Goal: Transaction & Acquisition: Purchase product/service

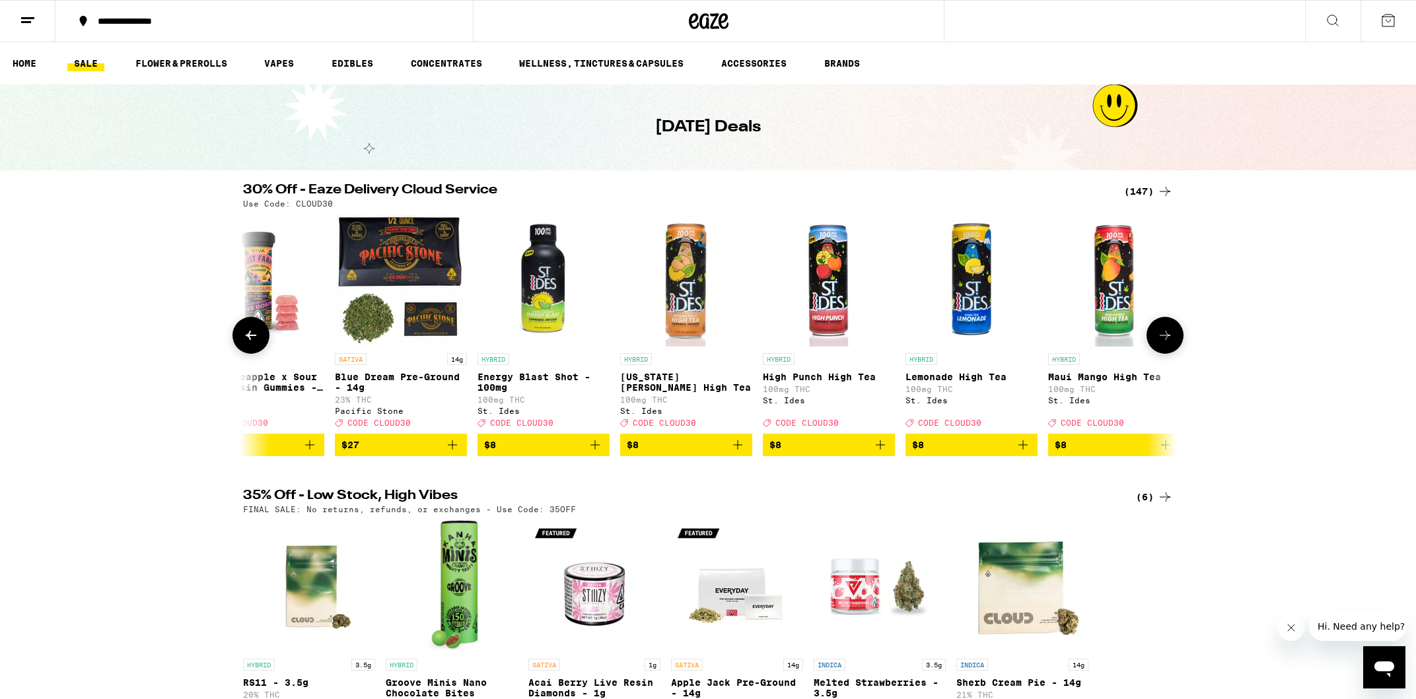
click at [676, 315] on img "Open page for Georgia Peach High Tea from St. Ides" at bounding box center [686, 281] width 132 height 132
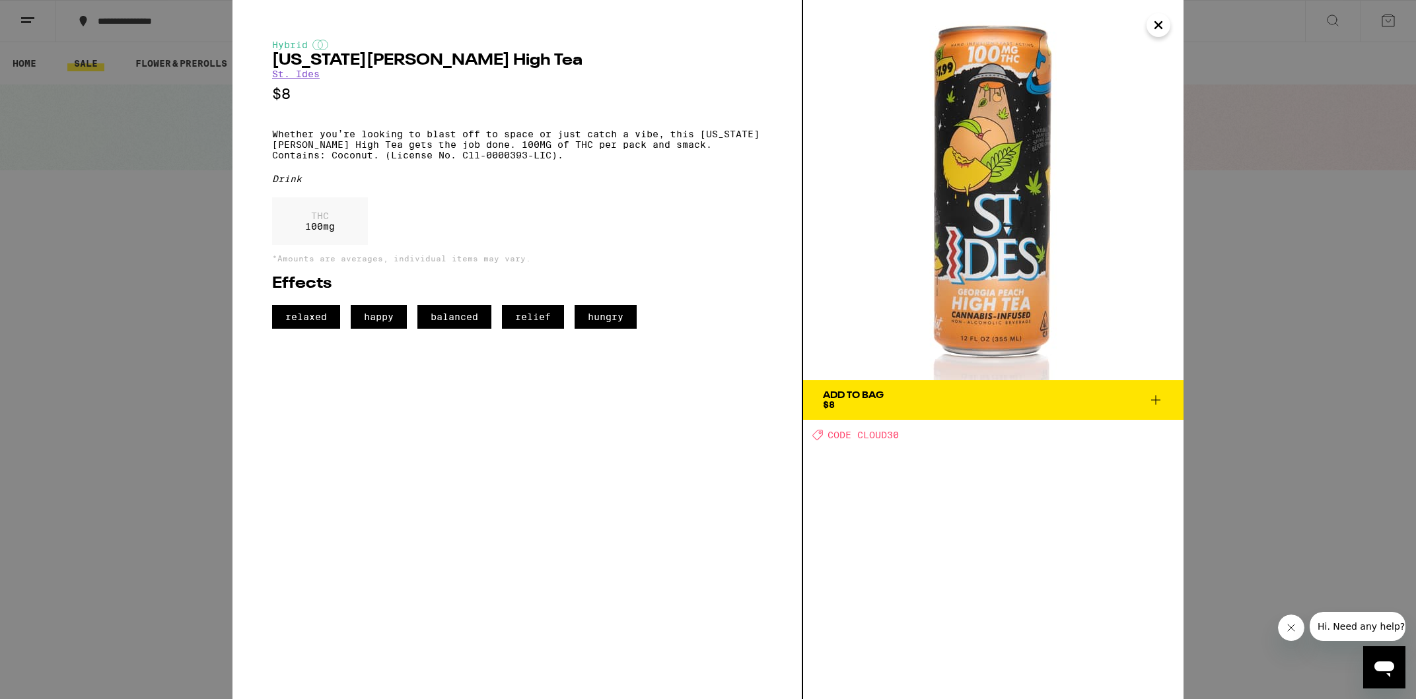
scroll to position [0, 528]
click at [1160, 25] on icon "Close" at bounding box center [1158, 25] width 16 height 20
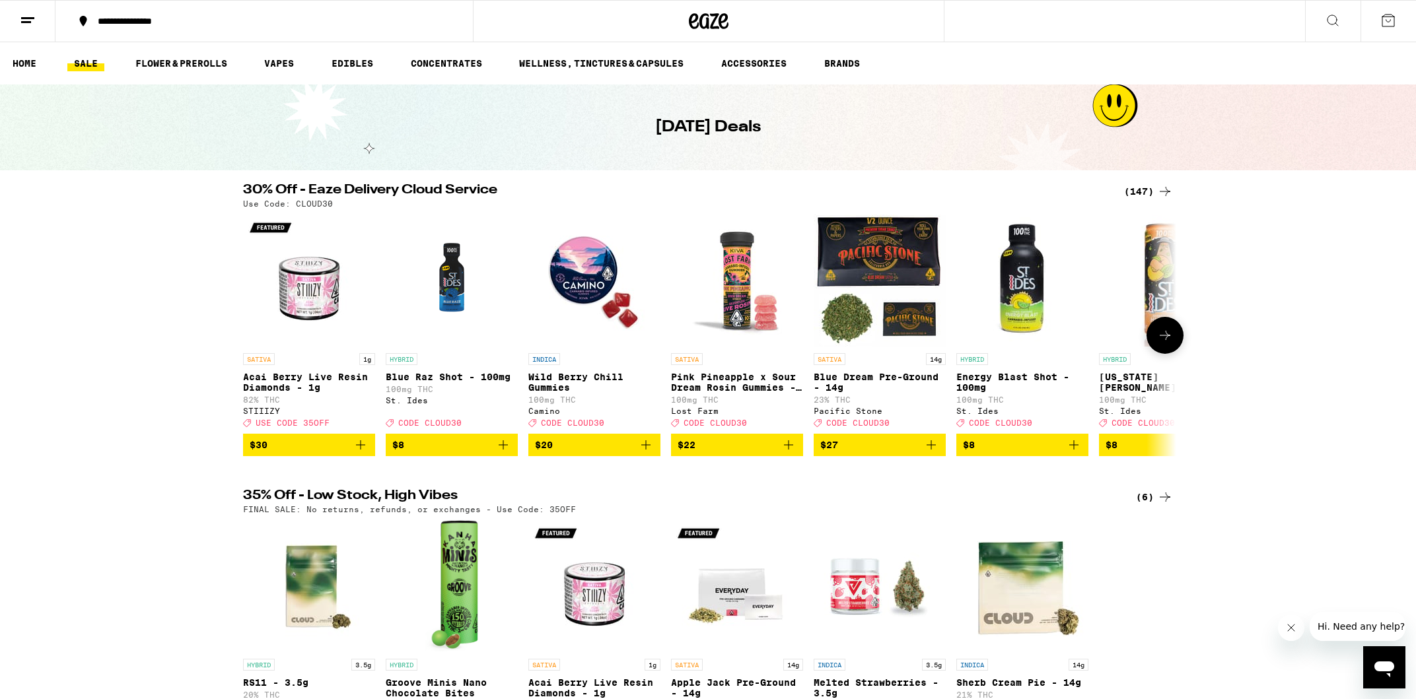
scroll to position [1, 0]
